Goal: Navigation & Orientation: Find specific page/section

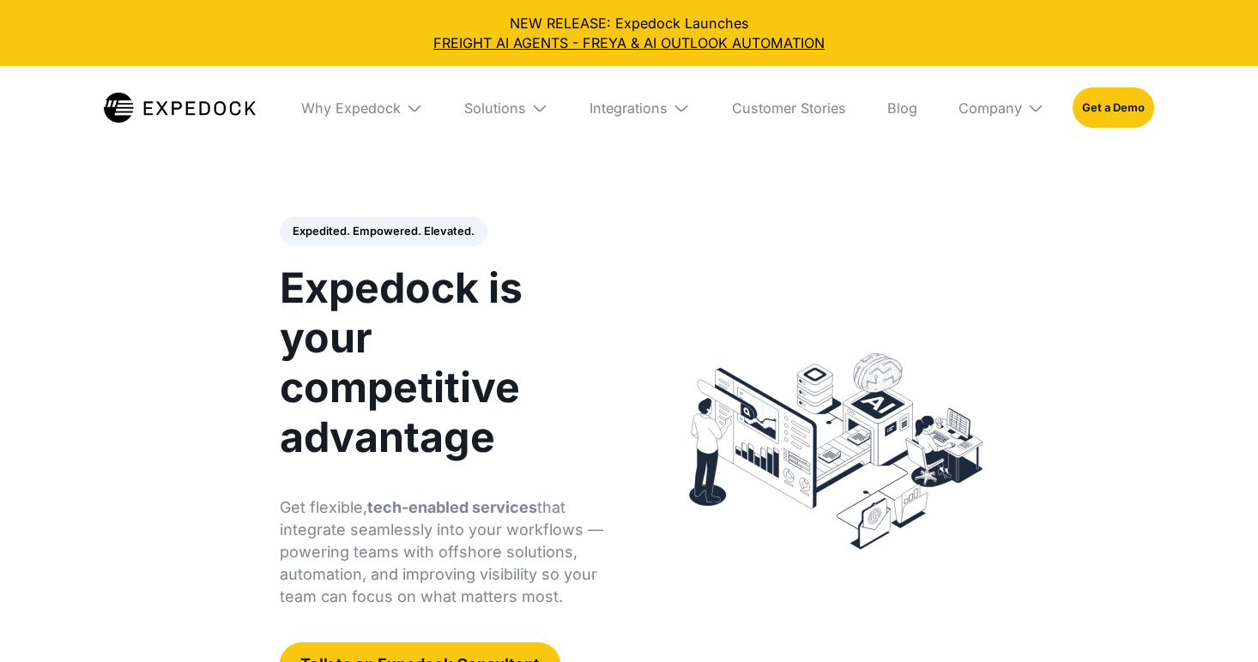
select select
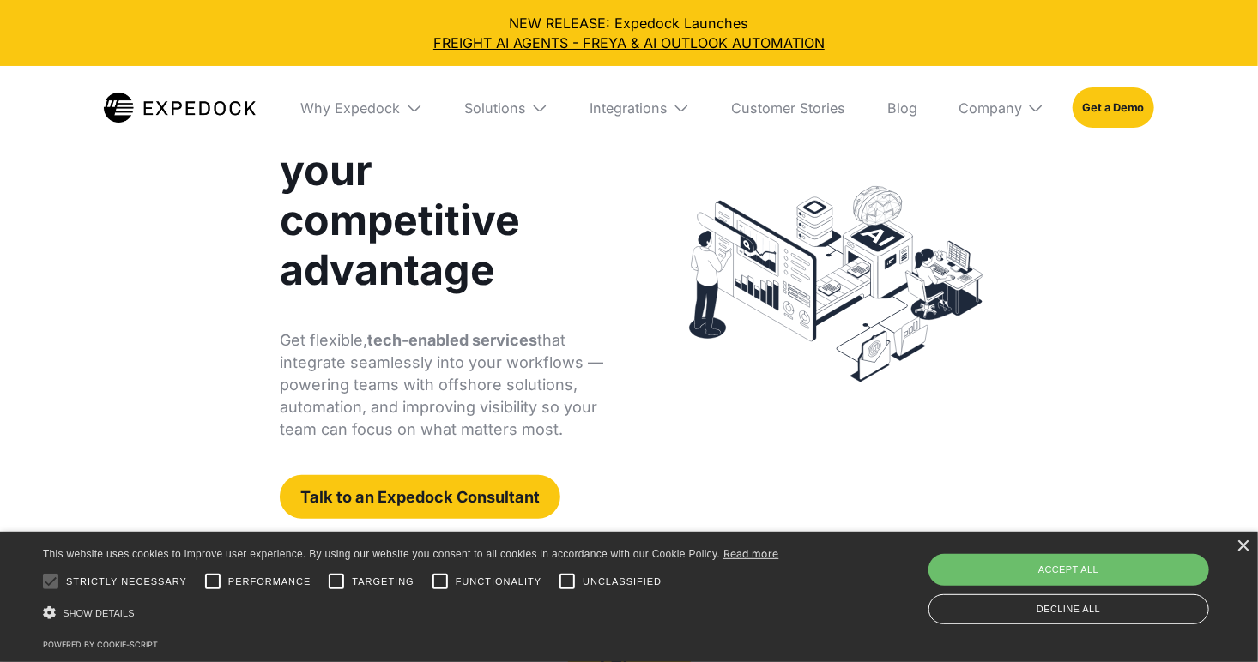
scroll to position [168, 0]
click at [983, 106] on div "Company" at bounding box center [989, 108] width 63 height 17
click at [1000, 158] on link "About Us" at bounding box center [1001, 171] width 113 height 45
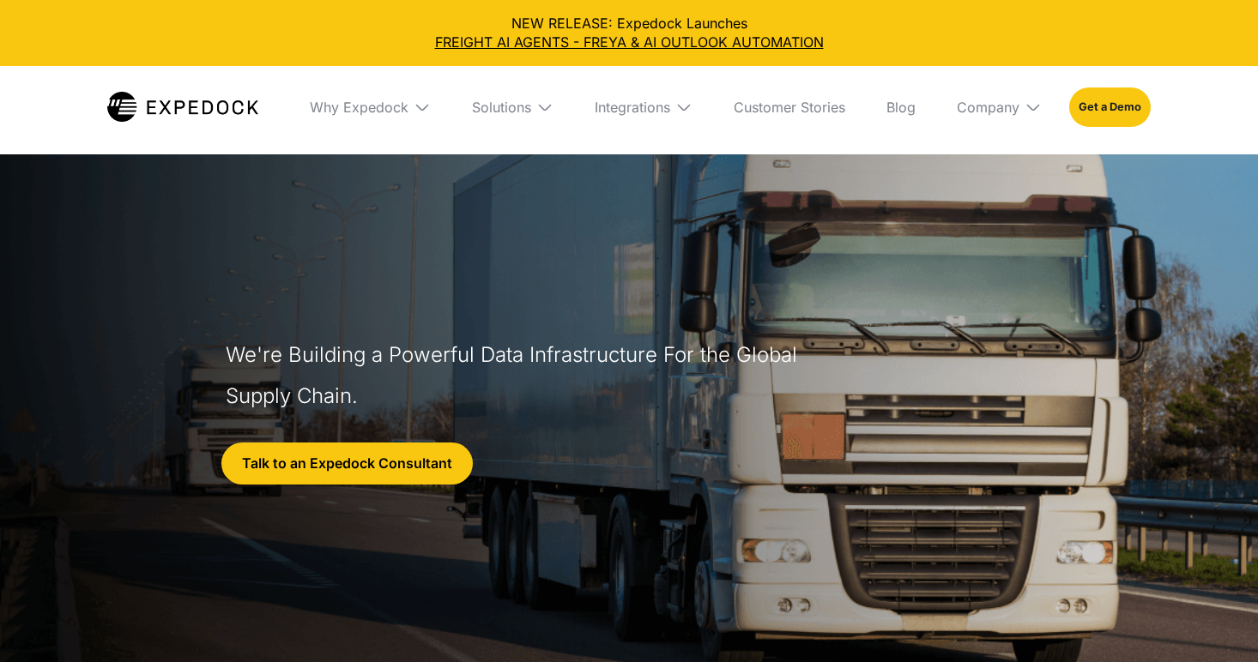
select select
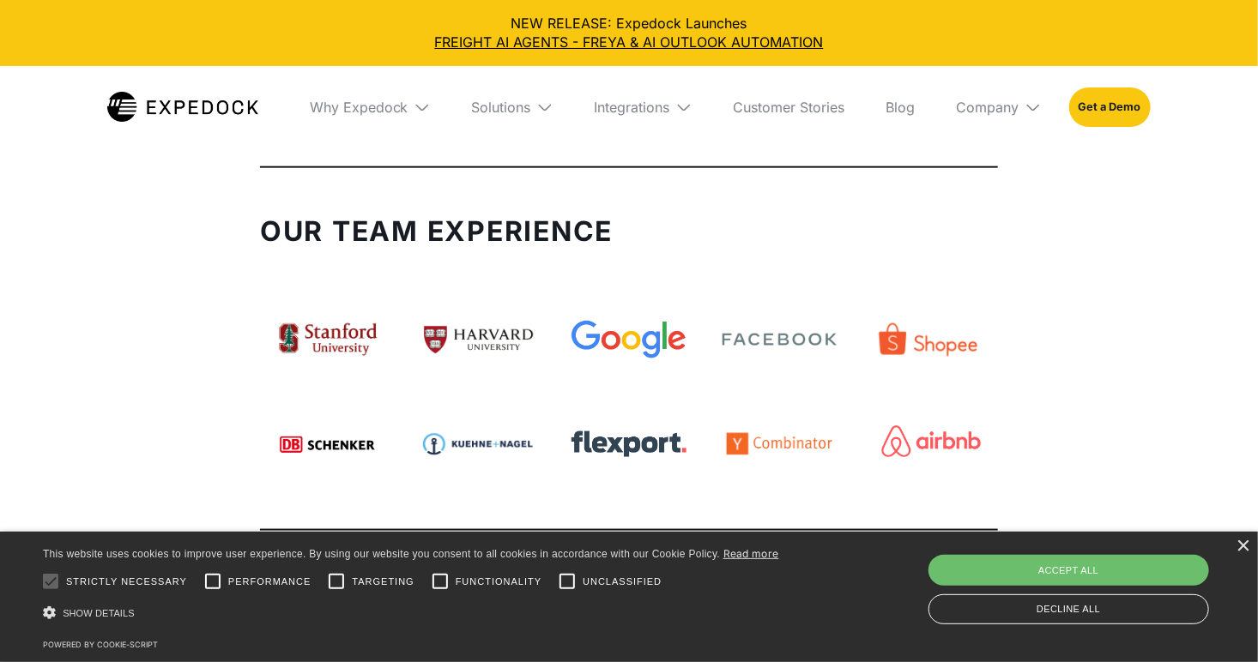
scroll to position [4098, 0]
